Goal: Task Accomplishment & Management: Manage account settings

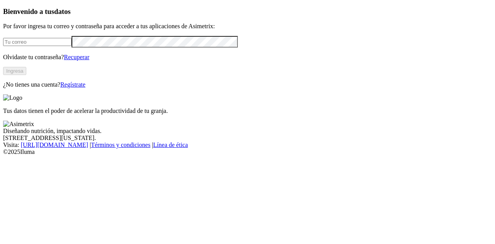
type input "[PERSON_NAME][EMAIL_ADDRESS][PERSON_NAME][DOMAIN_NAME]"
click at [26, 75] on button "Ingresa" at bounding box center [14, 71] width 23 height 8
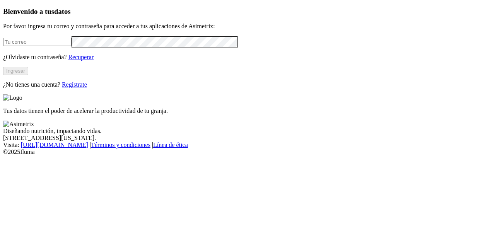
type input "[PERSON_NAME][EMAIL_ADDRESS][PERSON_NAME][DOMAIN_NAME]"
click at [28, 75] on button "Ingresar" at bounding box center [15, 71] width 25 height 8
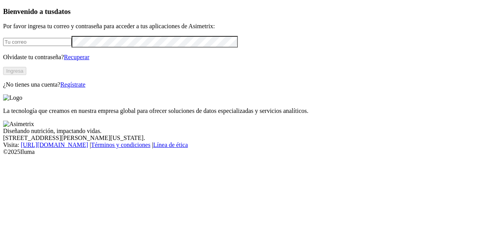
type input "paula.duque@asimetrix.co"
click at [55, 46] on input "paula.duque@asimetrix.co" at bounding box center [37, 42] width 68 height 8
click at [161, 88] on div "Bienvenido a tus datos Por favor ingresa tu correo y contraseña para acceder a …" at bounding box center [247, 47] width 488 height 81
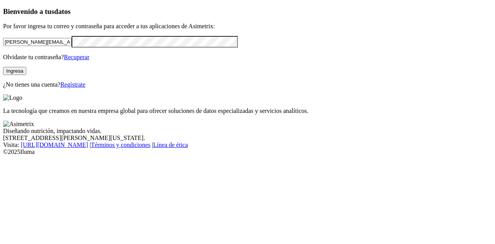
click at [134, 88] on div "Bienvenido a tus datos Por favor ingresa tu correo y contraseña para acceder a …" at bounding box center [247, 47] width 488 height 81
click at [85, 88] on link "Regístrate" at bounding box center [72, 84] width 25 height 7
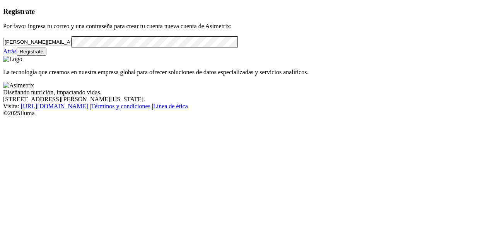
click at [77, 47] on div "paula.duque@asimetrix.co" at bounding box center [247, 41] width 488 height 11
click at [71, 46] on input "paula.duque@asimetrix.co" at bounding box center [37, 42] width 68 height 8
paste input "Elita_ciela29@hotmail.es"
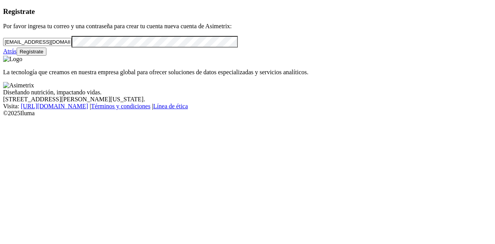
type input "Elita_ciela29@hotmail.es"
click at [3, 56] on div "Registrate Por favor ingresa tu correo y una contraseña para crear tu cuenta nu…" at bounding box center [247, 31] width 488 height 48
click at [17, 54] on link "Atrás" at bounding box center [10, 51] width 14 height 7
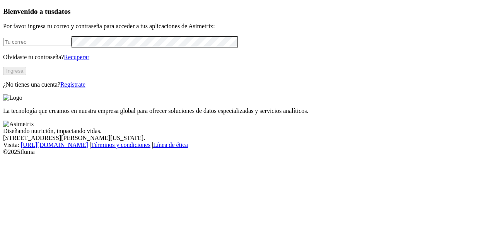
type input "paula.duque@asimetrix.co"
click at [171, 61] on p "Olvidaste tu contraseña? Recuperar" at bounding box center [247, 57] width 488 height 7
click at [85, 88] on link "Regístrate" at bounding box center [72, 84] width 25 height 7
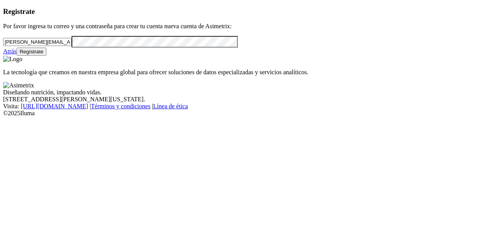
click at [71, 46] on input "paula.duque@asimetrix.co" at bounding box center [37, 42] width 68 height 8
paste input "Elita_ciela29@hotmail.es"
type input "Elita_ciela29@hotmail.es"
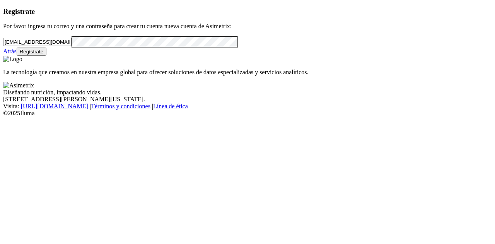
click at [47, 56] on button "Regístrate" at bounding box center [32, 52] width 30 height 8
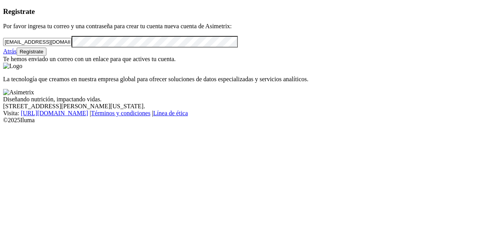
click at [17, 54] on link "Atrás" at bounding box center [10, 51] width 14 height 7
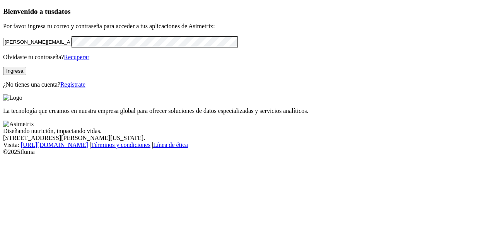
click at [51, 46] on div "paula.duque@asimetrix.co" at bounding box center [247, 41] width 488 height 11
click at [55, 46] on input "paula.duque@asimetrix.co" at bounding box center [37, 42] width 68 height 8
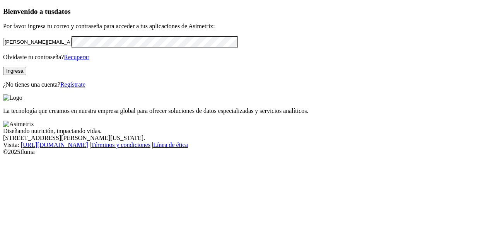
click at [55, 46] on input "paula.duque@asimetrix.co" at bounding box center [37, 42] width 68 height 8
paste input "Elita_ciela29@hotmail.es"
type input "Elita_ciela29@hotmail.es"
click at [3, 88] on div "Bienvenido a tus datos Por favor ingresa tu correo y contraseña para acceder a …" at bounding box center [247, 47] width 488 height 81
click at [26, 75] on button "Ingresa" at bounding box center [14, 71] width 23 height 8
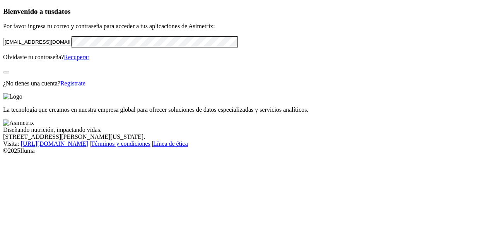
click at [71, 46] on input "Elita_ciela29@hotmail.es" at bounding box center [37, 42] width 68 height 8
